Goal: Task Accomplishment & Management: Use online tool/utility

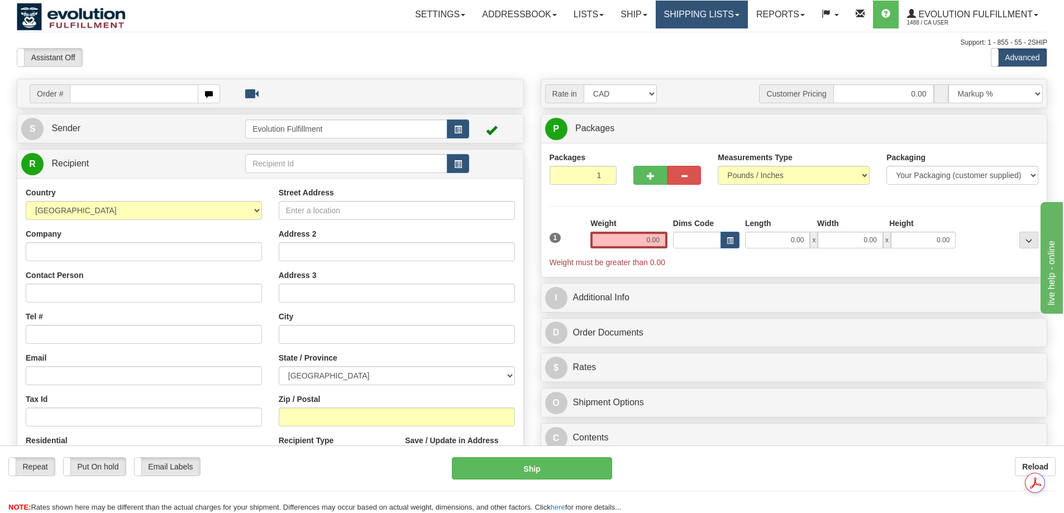
click at [681, 5] on link "Shipping lists" at bounding box center [702, 15] width 92 height 28
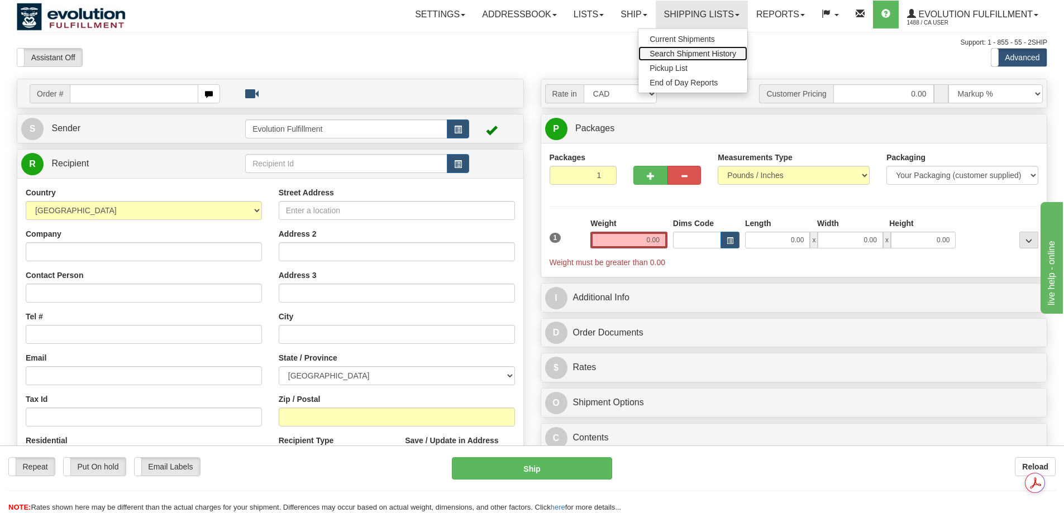
click at [674, 50] on span "Search Shipment History" at bounding box center [692, 53] width 87 height 9
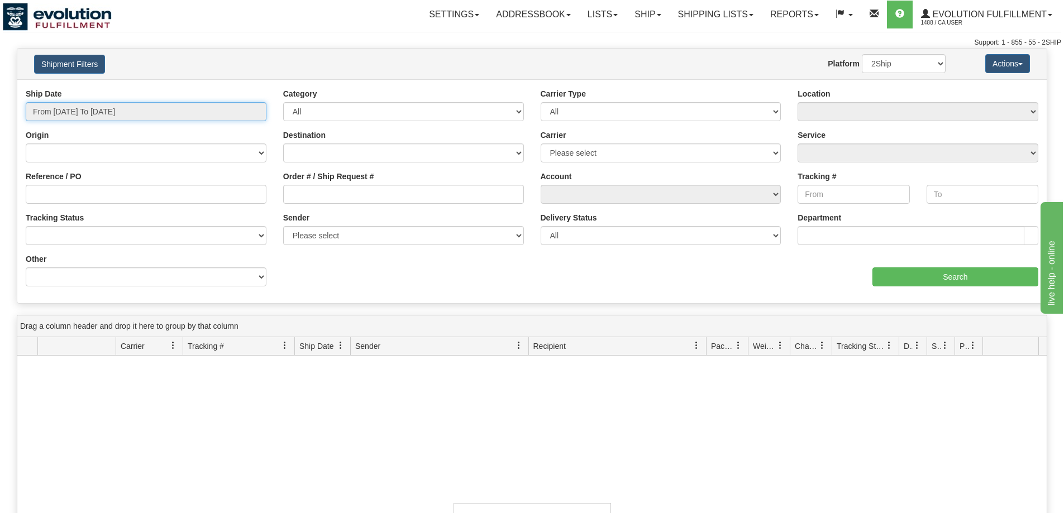
type input "[DATE]"
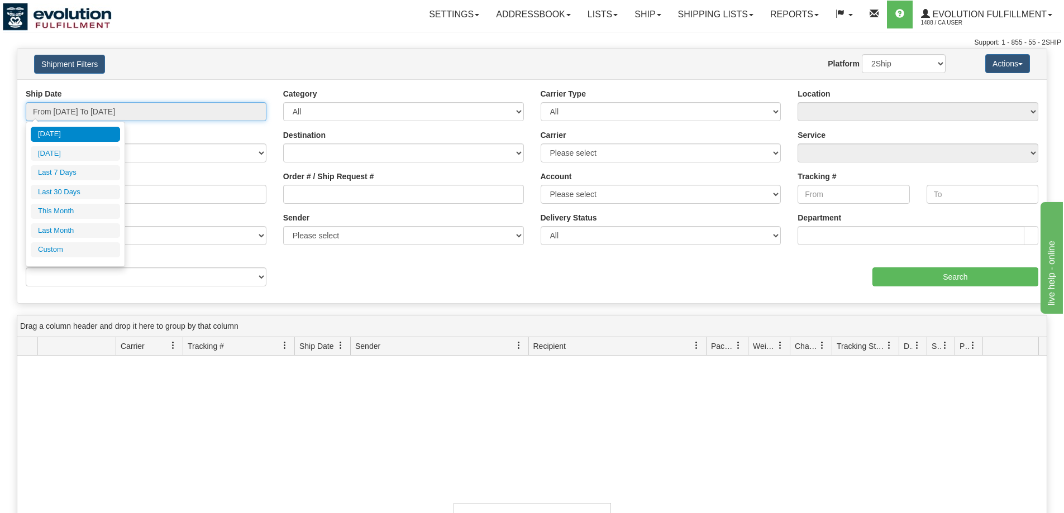
click at [117, 118] on input "From 09/07/2025 To 09/08/2025" at bounding box center [146, 111] width 241 height 19
type input "09/07/2025"
type input "[DATE]"
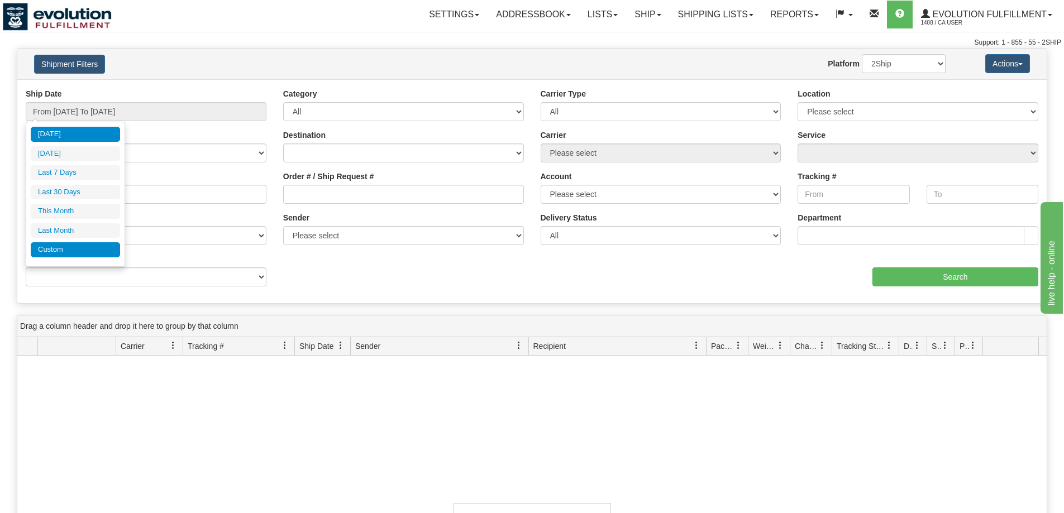
click at [95, 246] on li "Custom" at bounding box center [75, 249] width 89 height 15
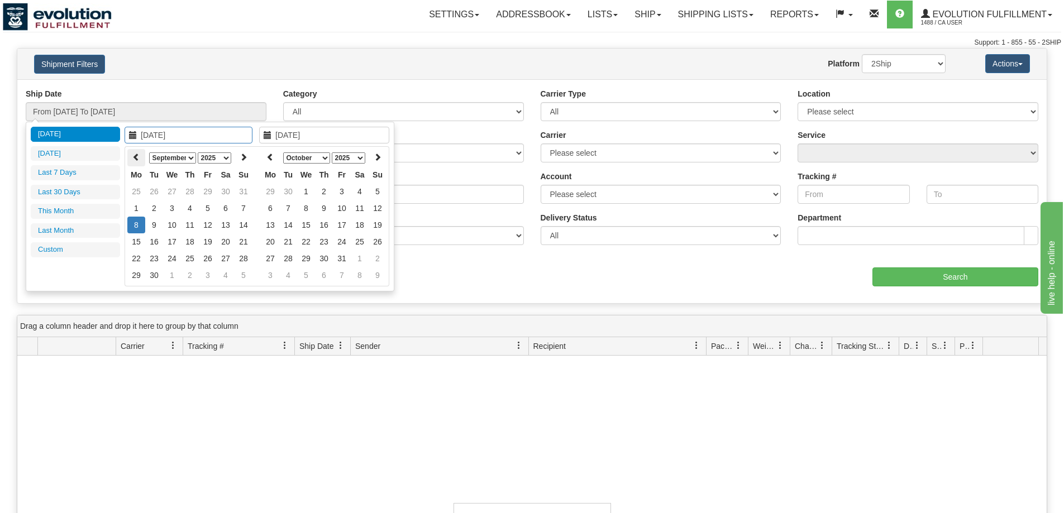
click at [136, 149] on th at bounding box center [136, 157] width 18 height 17
type input "08/27/2025"
click at [166, 259] on td "27" at bounding box center [172, 258] width 18 height 17
type input "08/27/2025"
click at [166, 259] on td "27" at bounding box center [172, 258] width 18 height 17
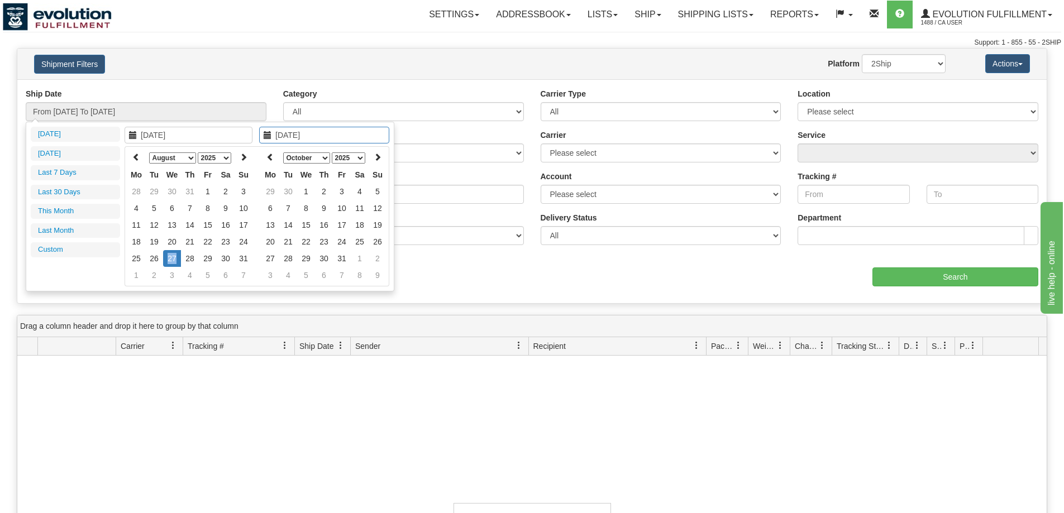
type input "From 08/27/2025 To 08/27/2025"
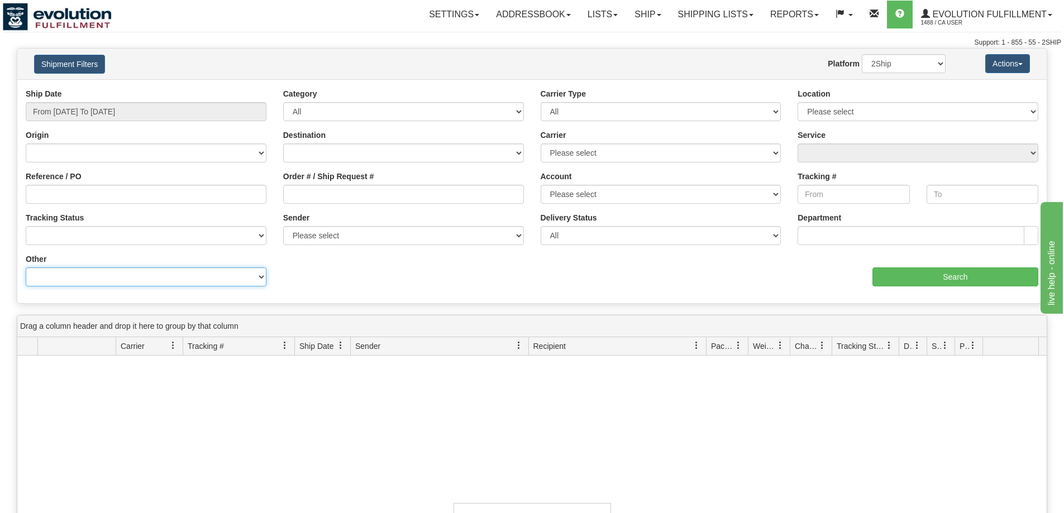
click at [167, 271] on select "Billing Account # Billing Type BOL # (LTL) Commodity Or Documents Consolidation…" at bounding box center [146, 276] width 241 height 19
select select "Recipient_Company"
click at [26, 267] on select "Billing Account # Billing Type BOL # (LTL) Commodity Or Documents Consolidation…" at bounding box center [146, 276] width 241 height 19
click at [310, 273] on input "Value" at bounding box center [403, 276] width 241 height 19
paste input "LE PEDALIER"
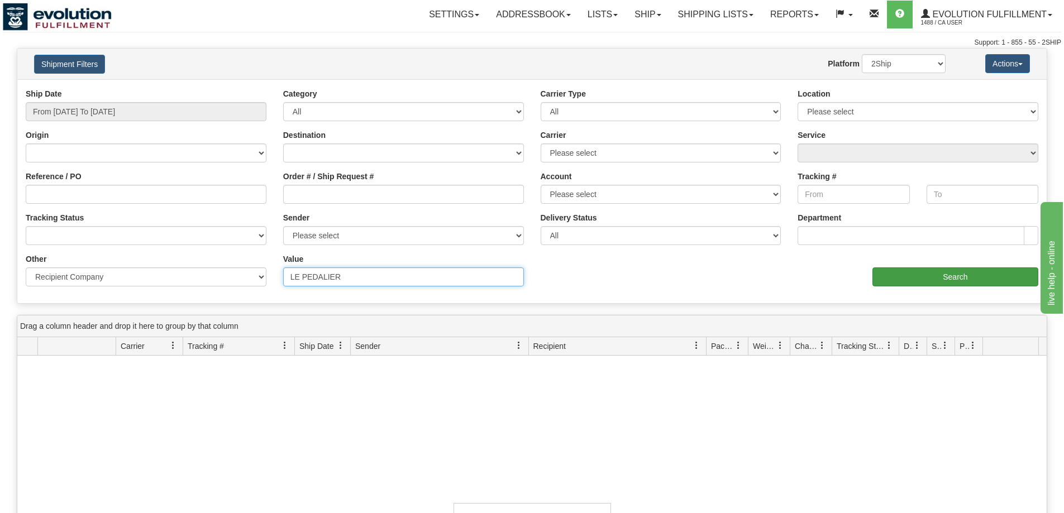
type input "LE PEDALIER"
click at [893, 279] on input "Search" at bounding box center [955, 276] width 166 height 19
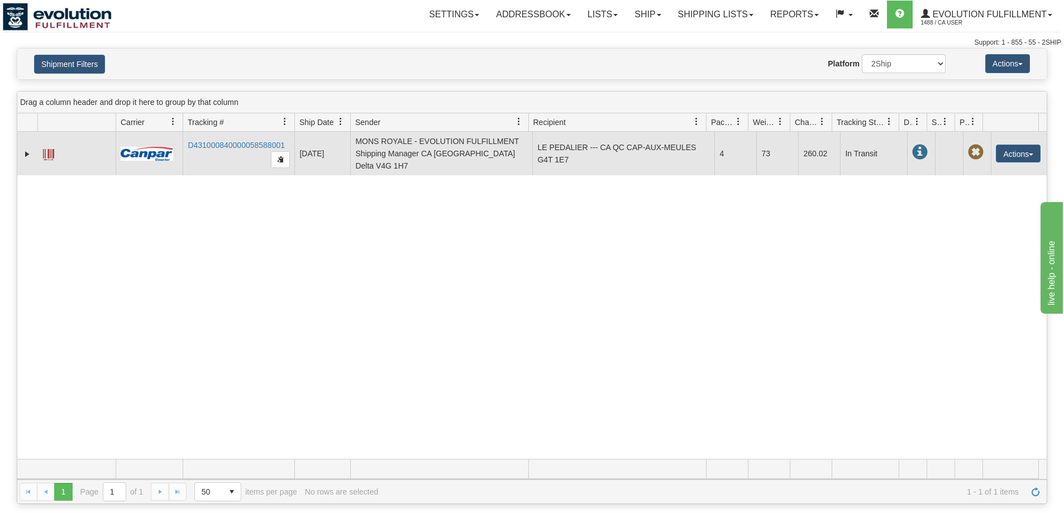
click at [1016, 159] on td "Actions Repeat Return Track Comment Shipment Issues Pickup Add Claimed Status R…" at bounding box center [1019, 154] width 56 height 44
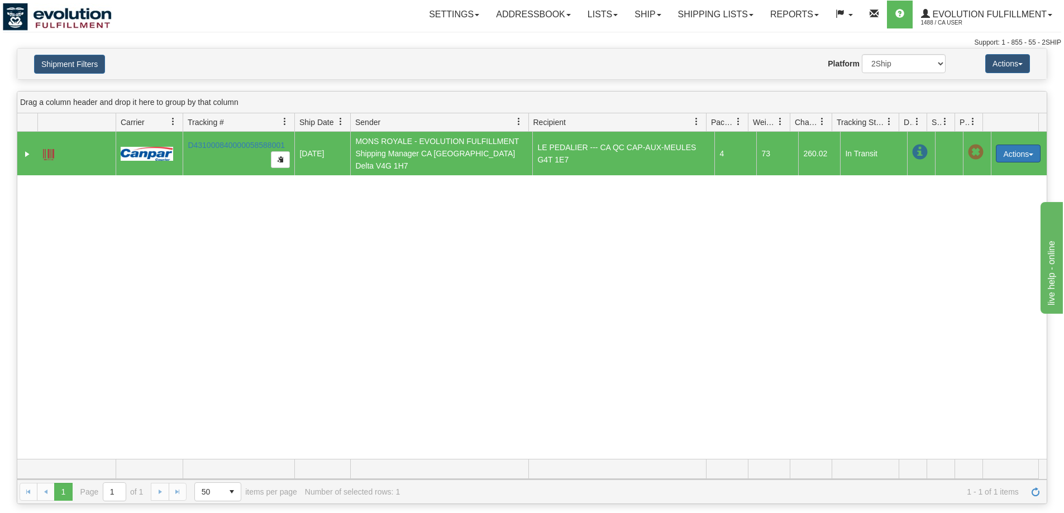
click at [1011, 152] on button "Actions" at bounding box center [1018, 154] width 45 height 18
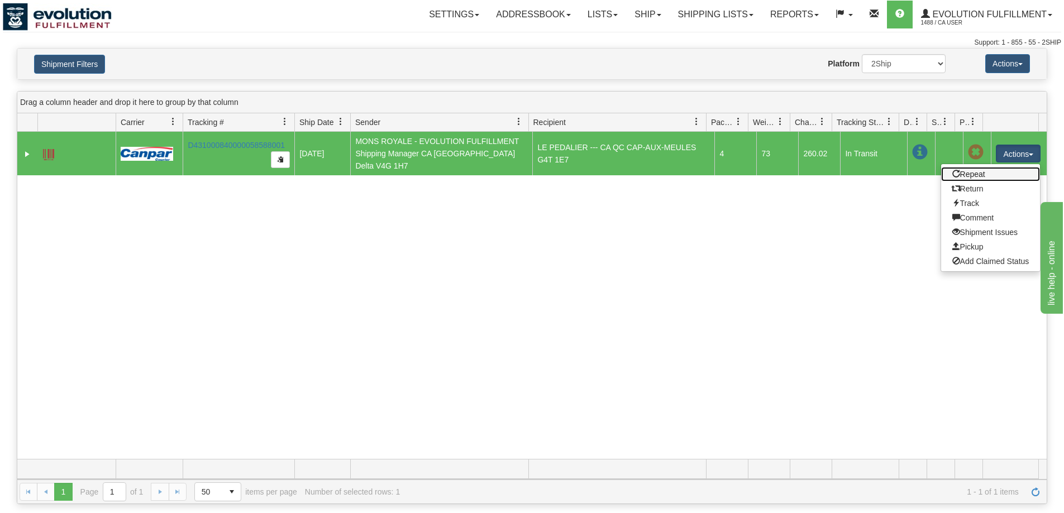
click at [960, 169] on link "Repeat" at bounding box center [990, 174] width 99 height 15
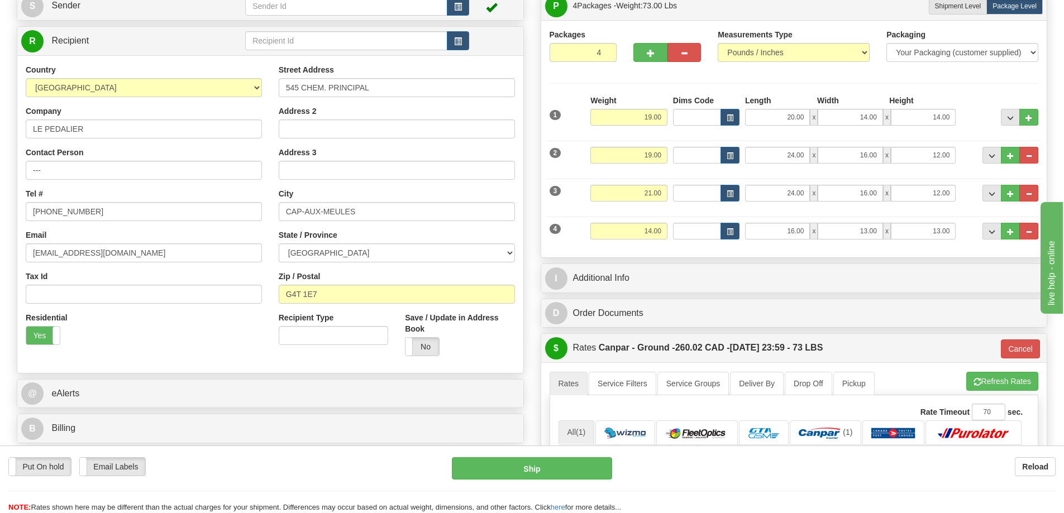
scroll to position [186, 0]
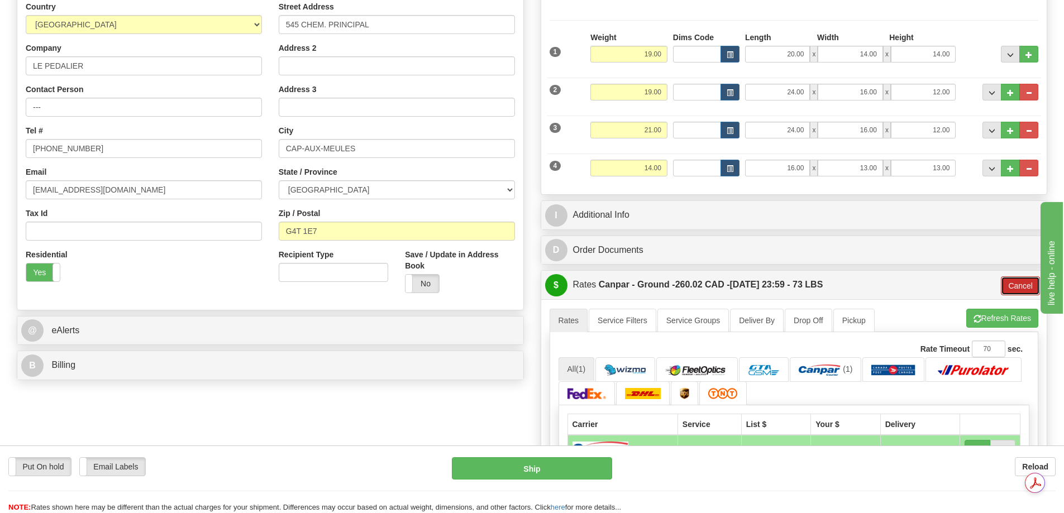
click at [1017, 286] on button "Cancel" at bounding box center [1020, 285] width 39 height 19
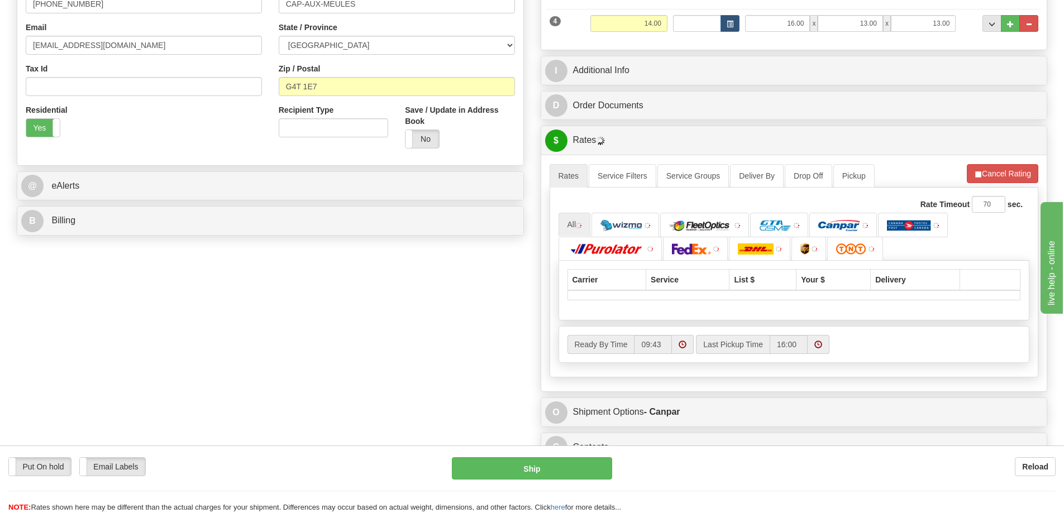
scroll to position [372, 0]
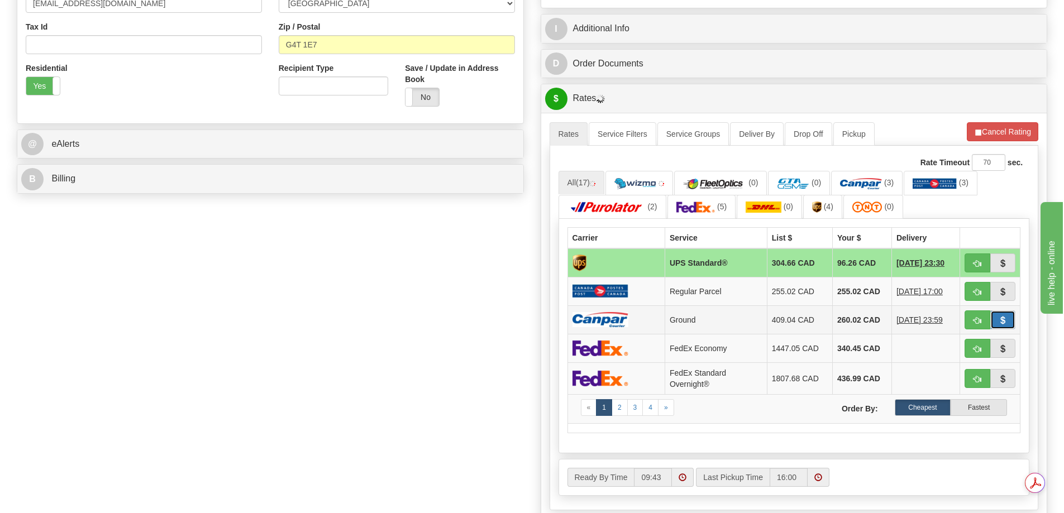
click at [996, 319] on button "button" at bounding box center [1003, 319] width 26 height 19
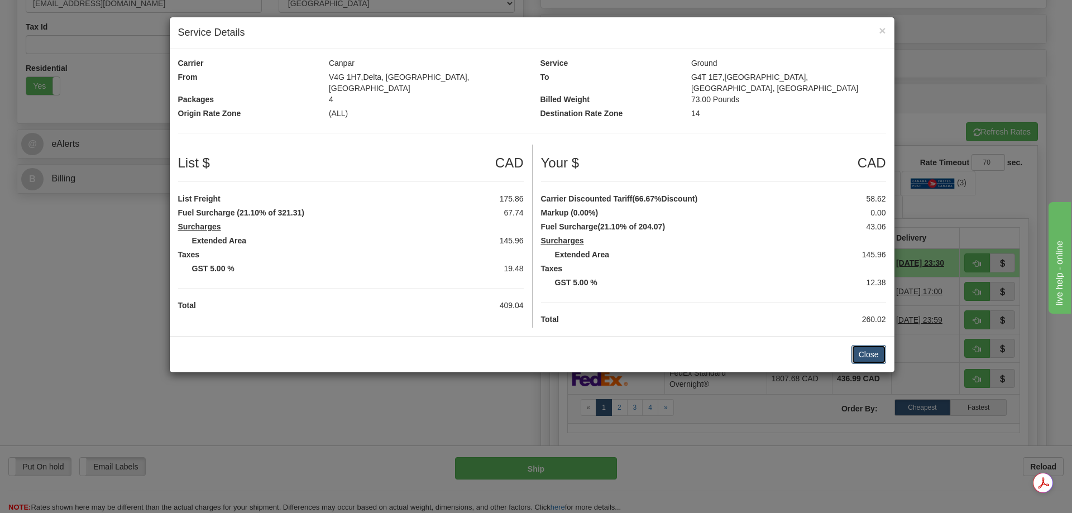
click at [867, 352] on button "Close" at bounding box center [869, 354] width 35 height 19
